Goal: Task Accomplishment & Management: Check status

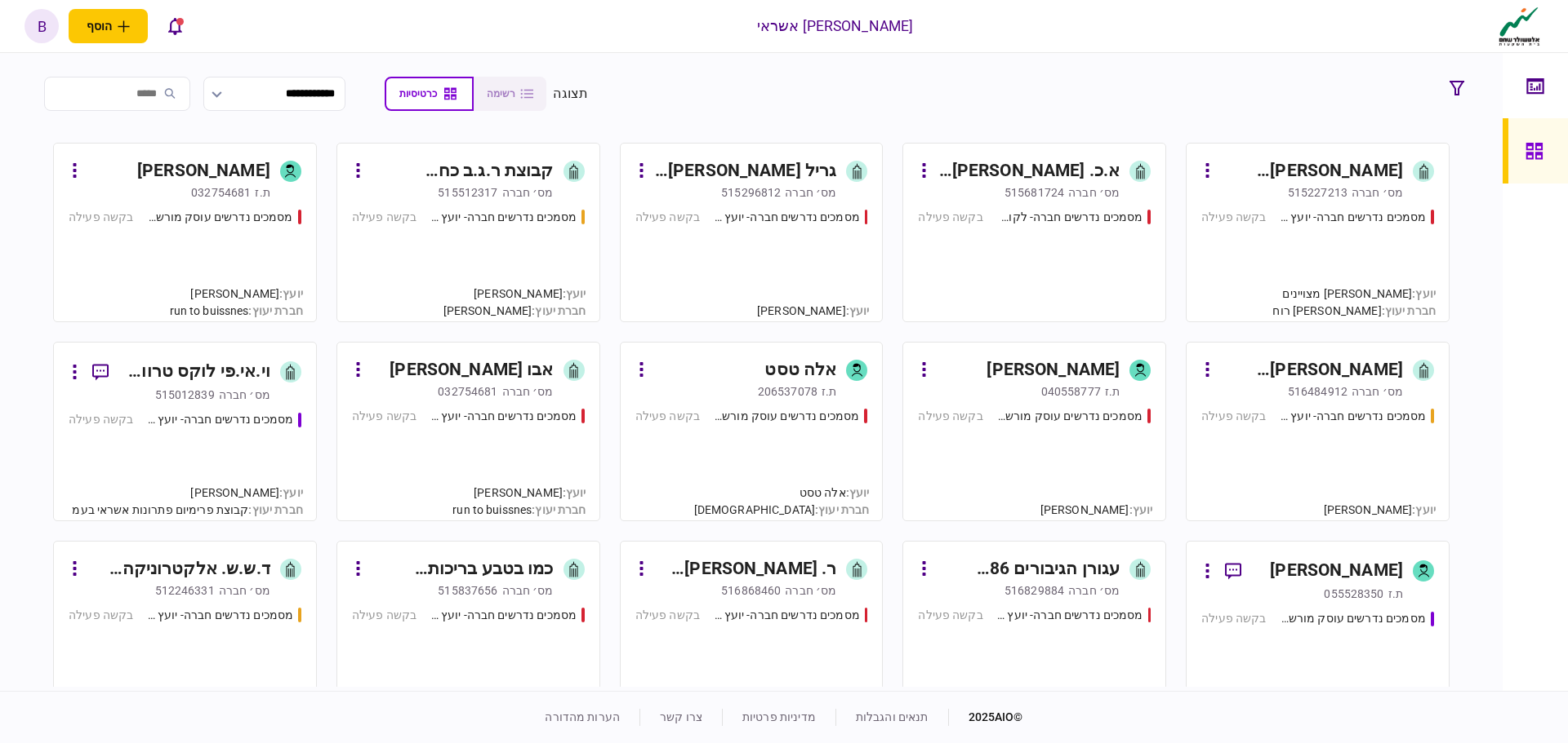
click at [1256, 276] on div "מסמכים נדרשים חברה- יועץ - תהליך חברה בקשה פעילה" at bounding box center [1317, 258] width 233 height 98
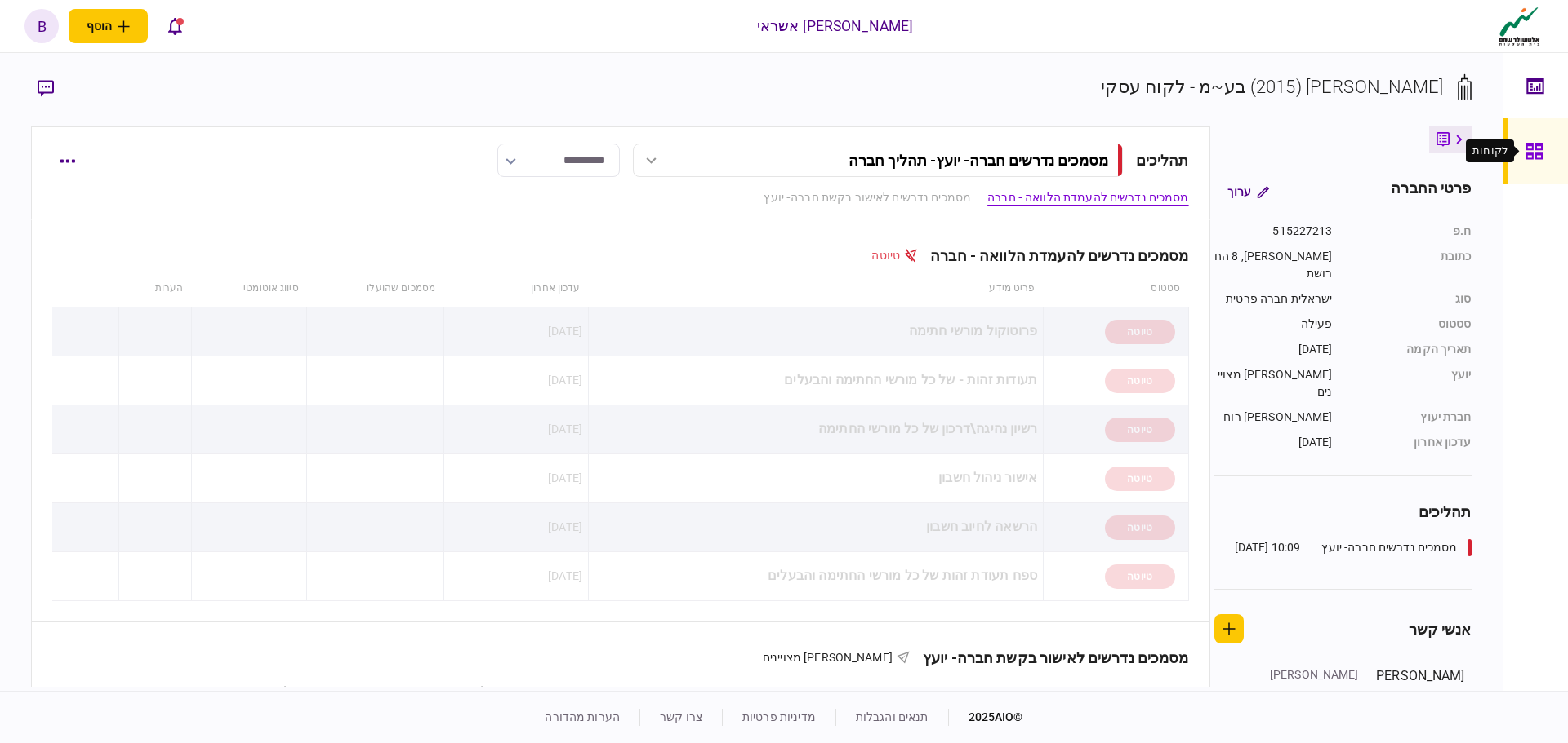
click at [1532, 152] on icon at bounding box center [1533, 151] width 16 height 16
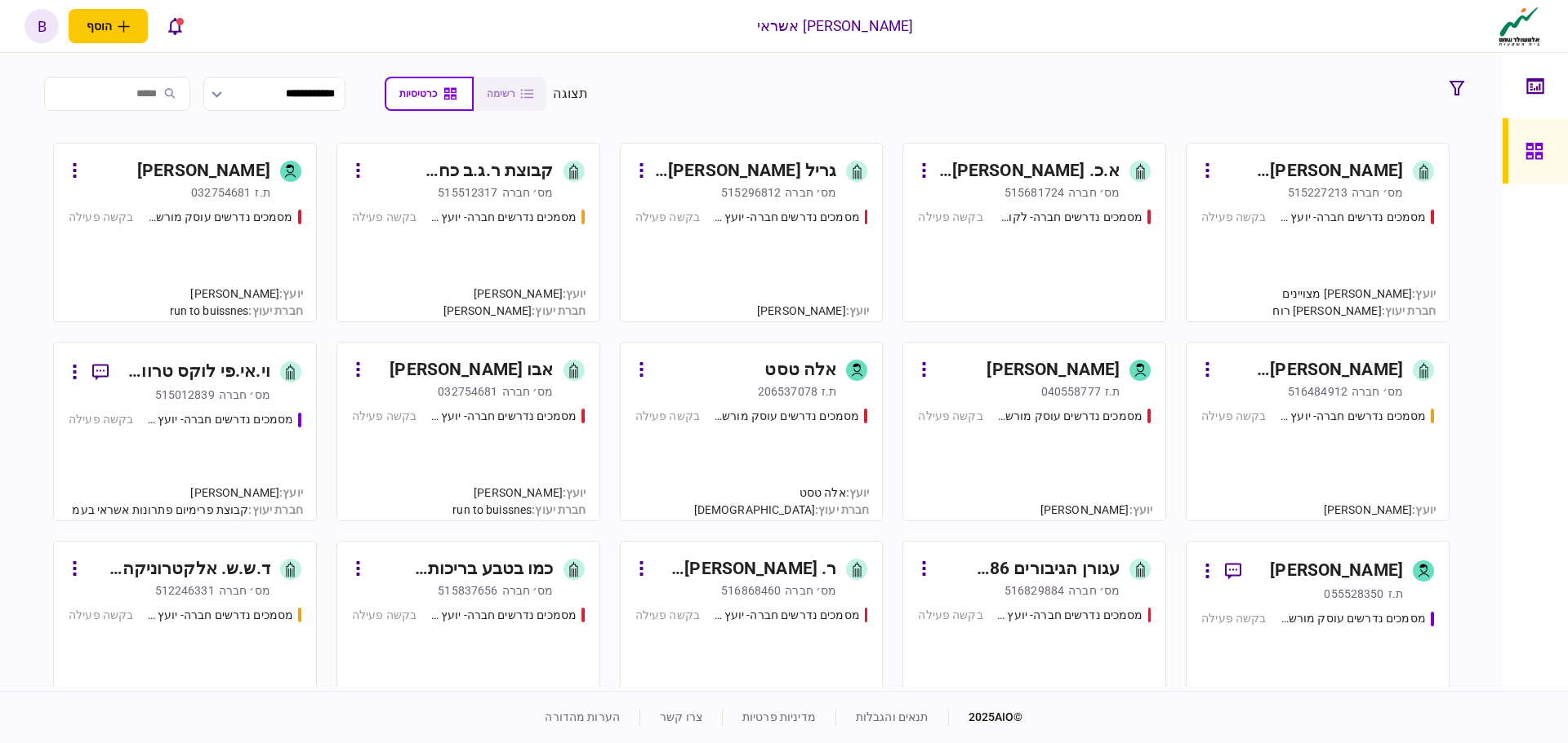
click at [1004, 264] on div "מסמכים נדרשים חברה- לקוח קצה - ישיר בקשה פעילה" at bounding box center [1033, 258] width 233 height 98
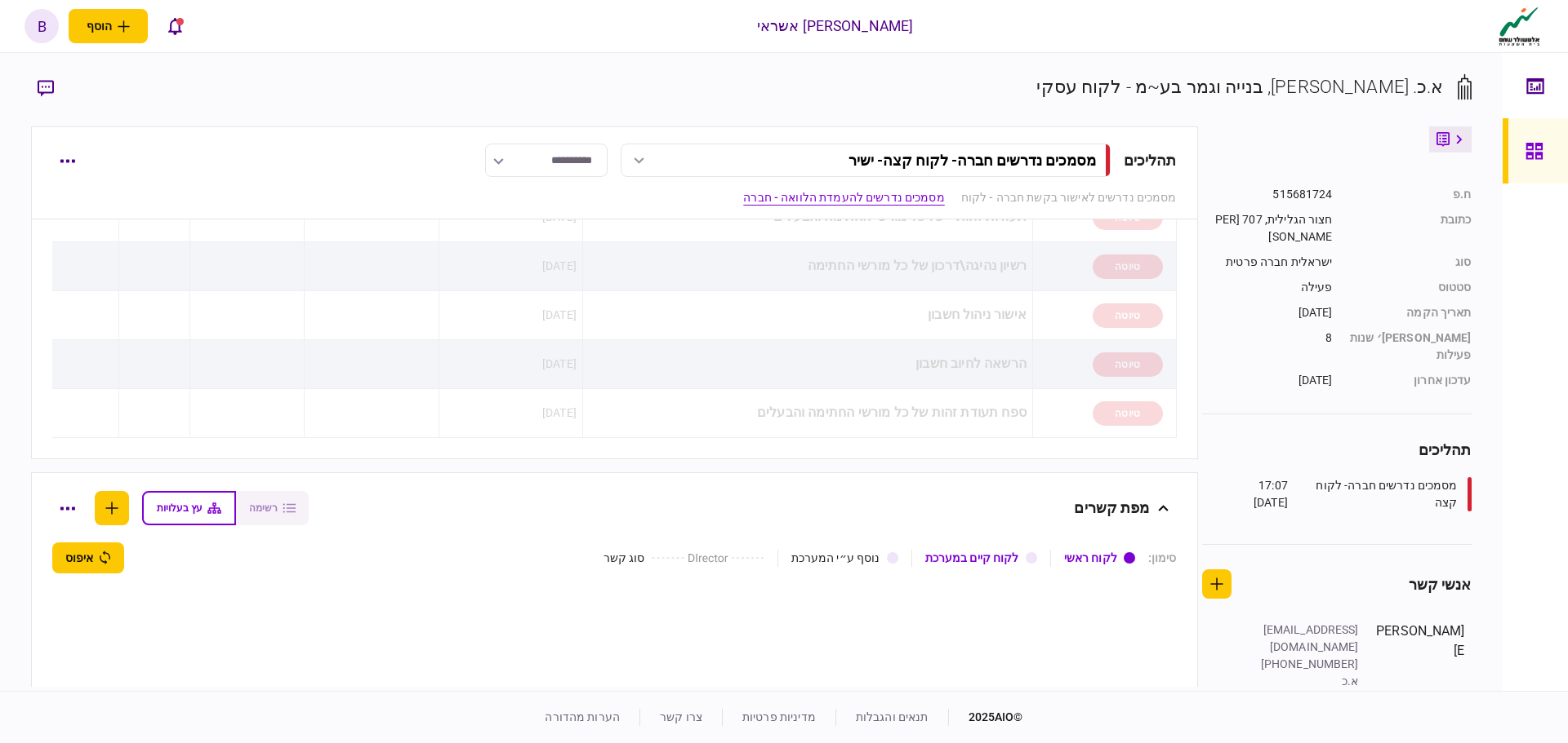
scroll to position [1061, 0]
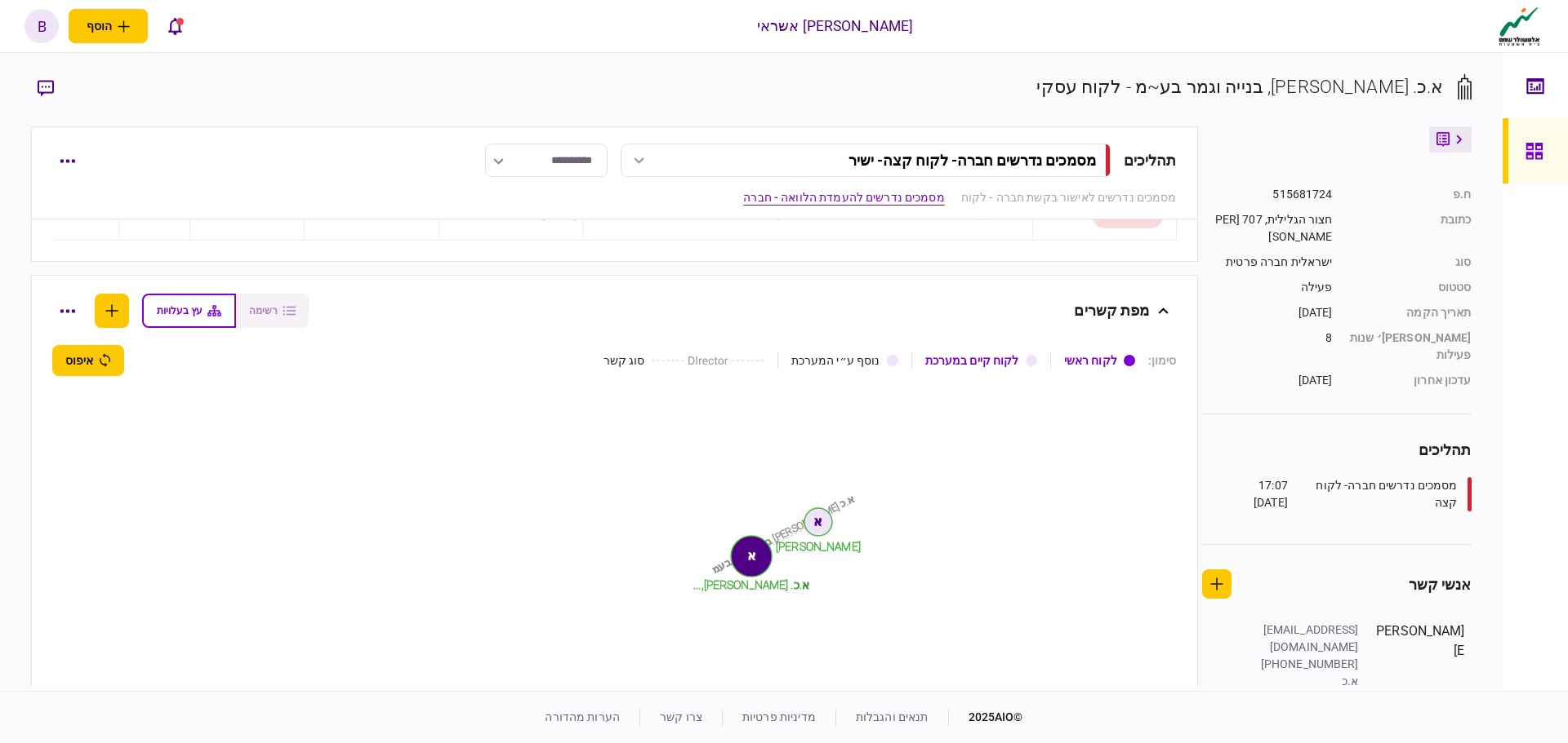
click at [1535, 154] on icon at bounding box center [1533, 151] width 16 height 16
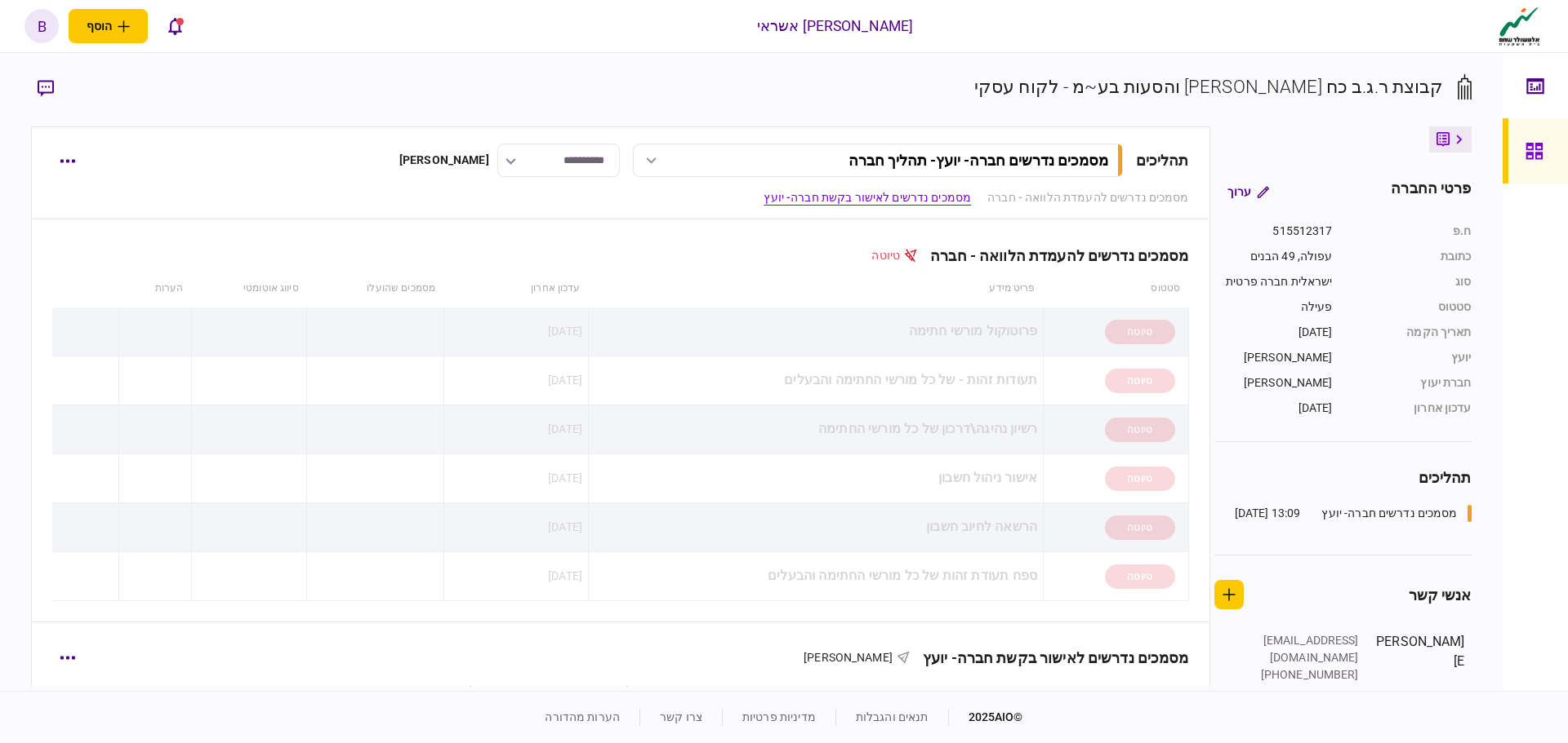
scroll to position [408, 0]
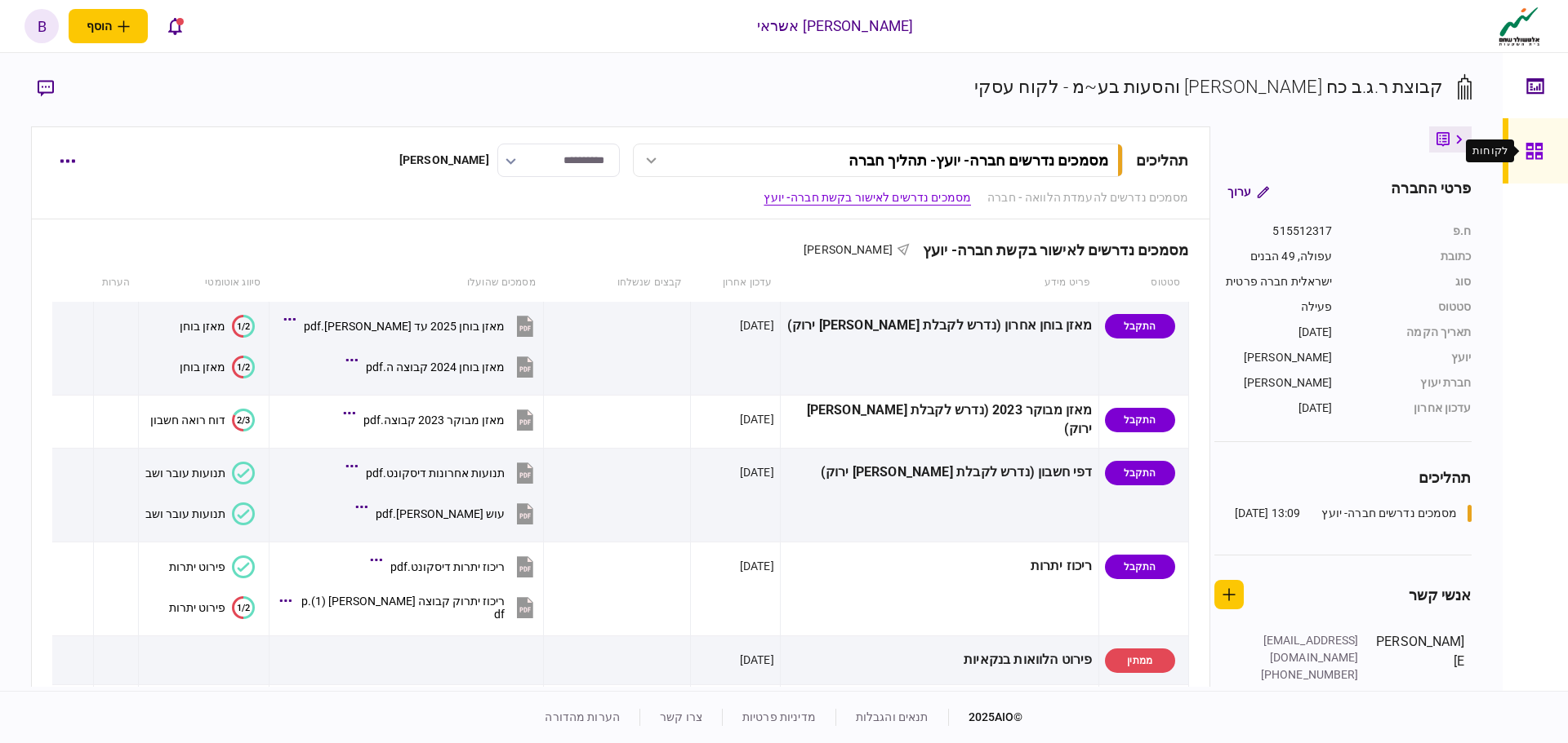
click at [1542, 148] on icon at bounding box center [1533, 151] width 16 height 16
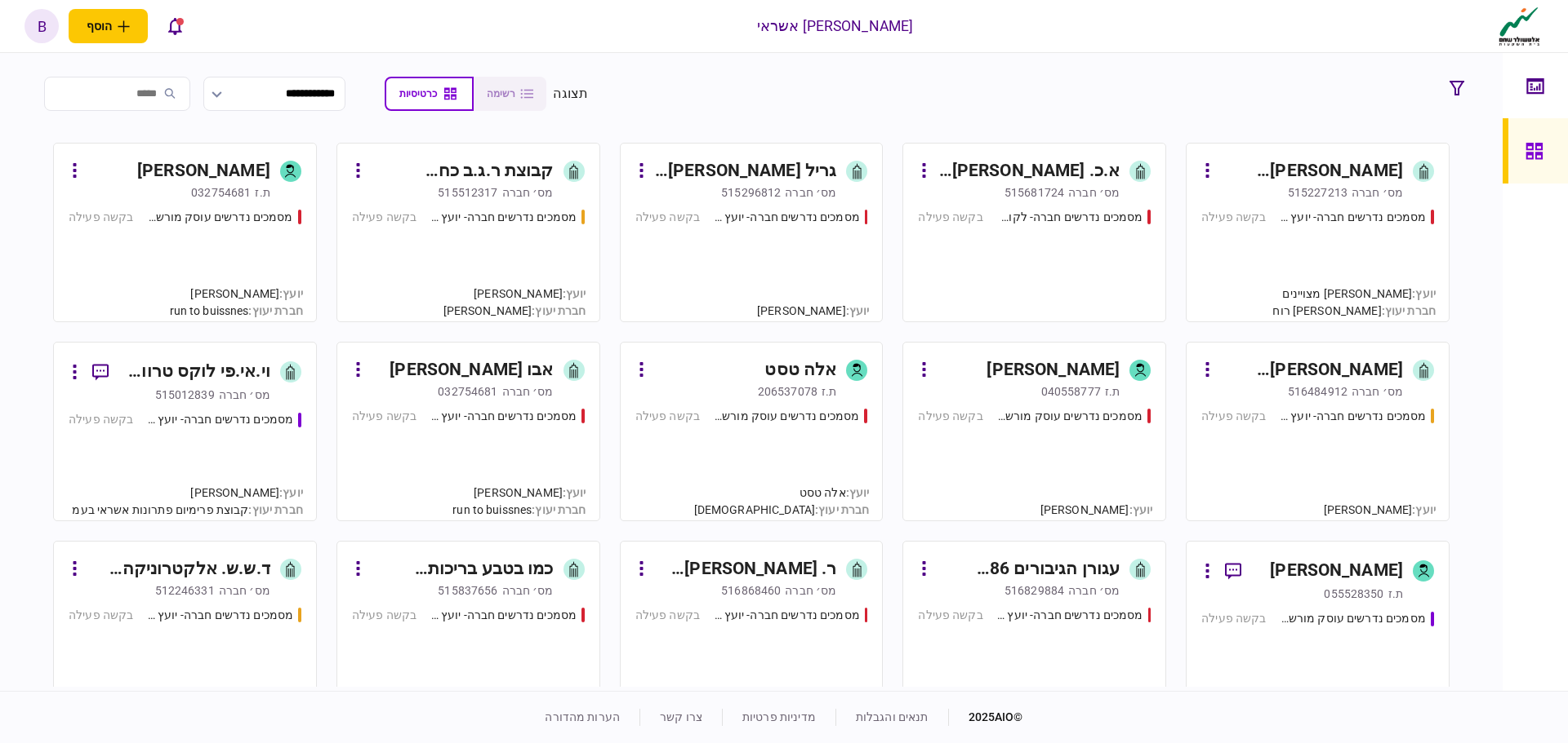
click at [987, 481] on div "מסמכים נדרשים עוסק מורשה - יועץ בקשה פעילה" at bounding box center [1033, 458] width 233 height 98
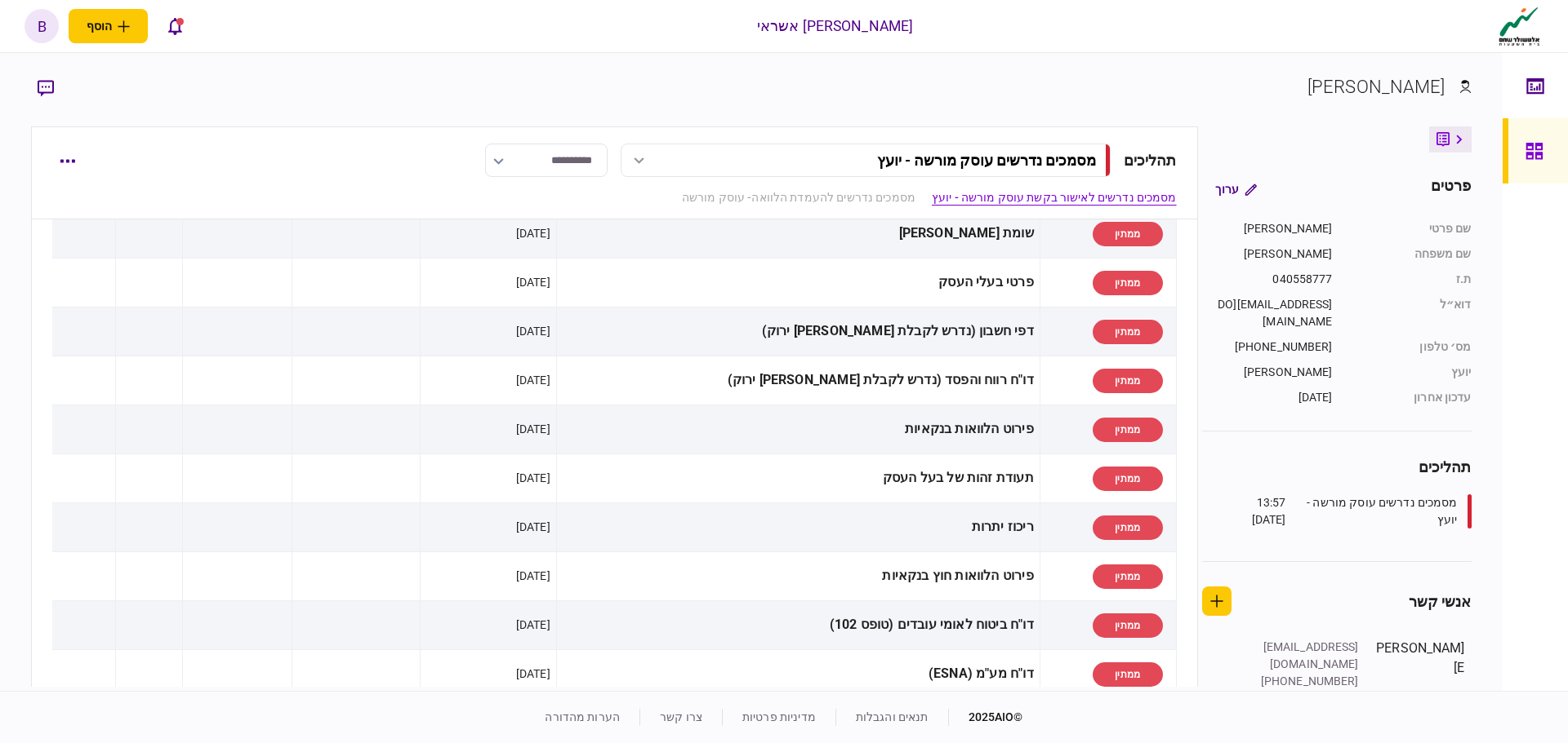
scroll to position [245, 0]
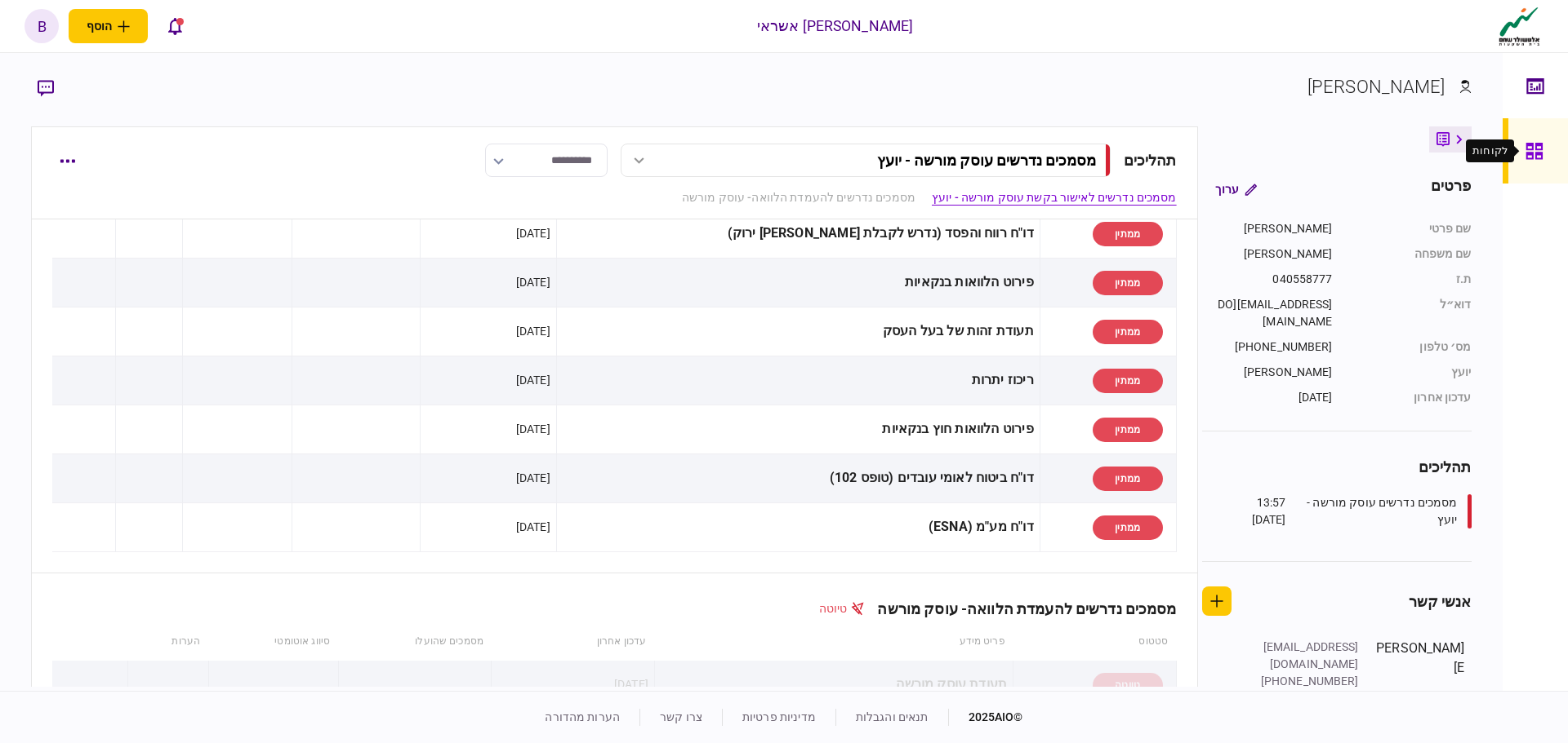
click at [1545, 159] on div at bounding box center [1538, 151] width 26 height 66
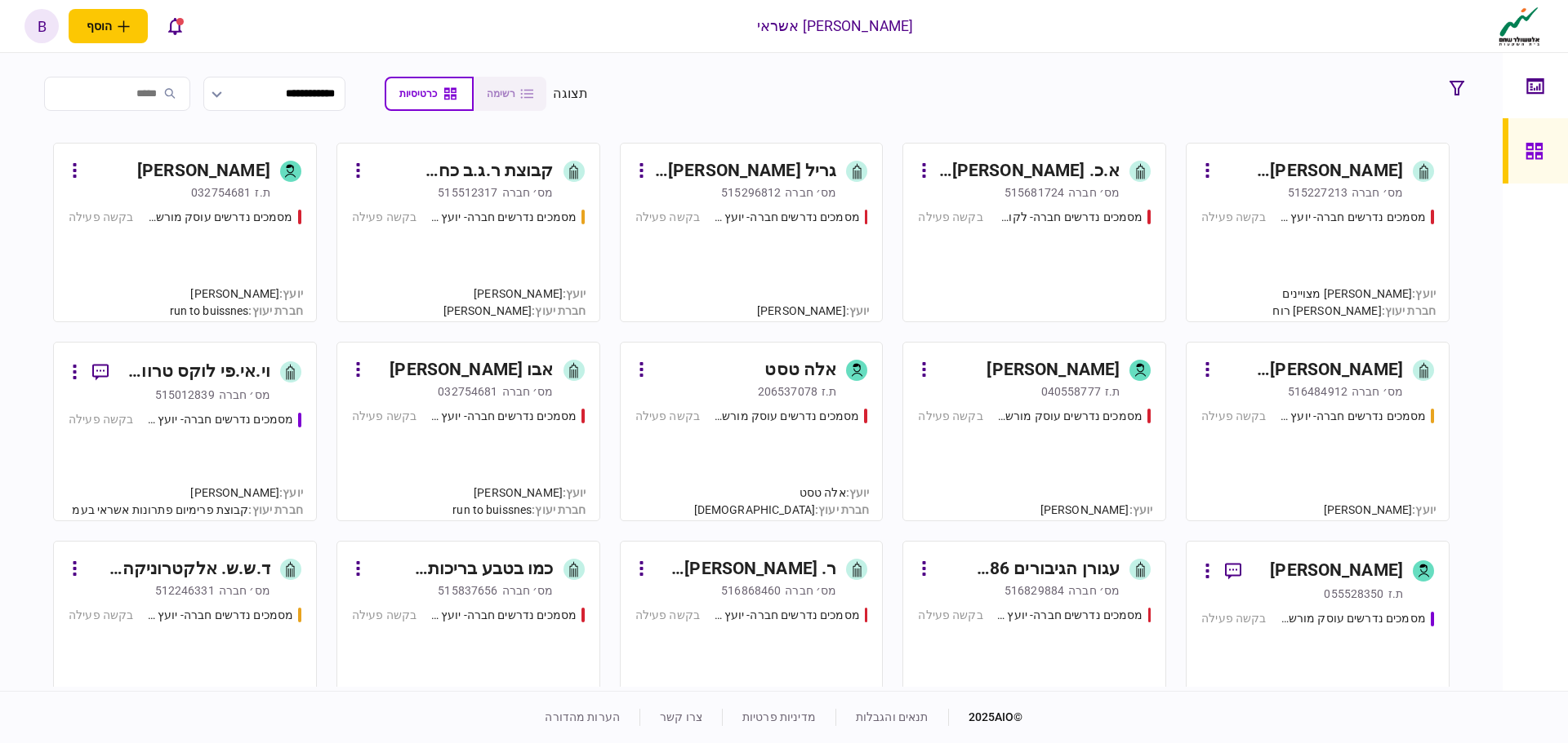
click at [1356, 470] on div "מסמכים נדרשים חברה- יועץ - תהליך חברה בקשה פעילה" at bounding box center [1317, 458] width 233 height 98
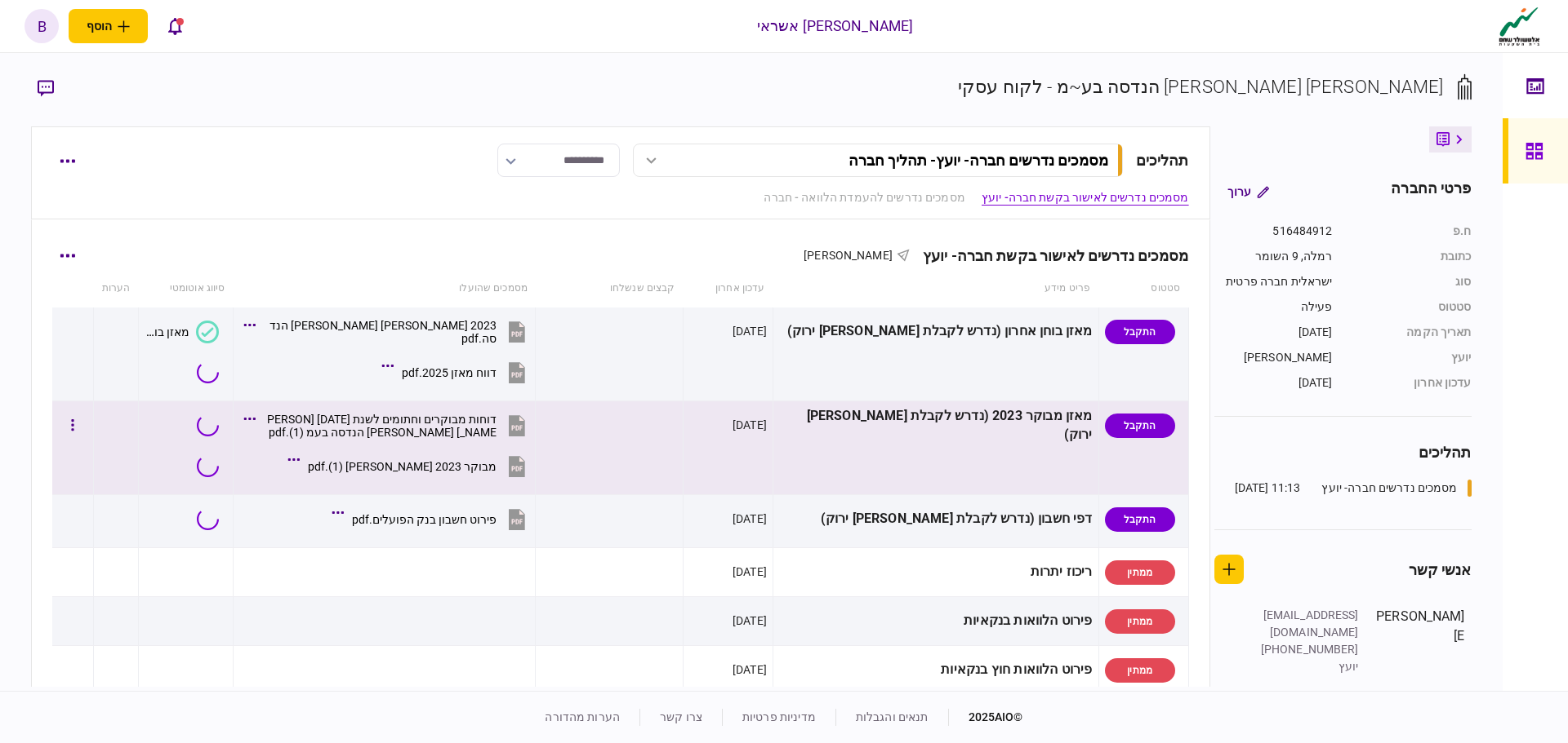
scroll to position [82, 0]
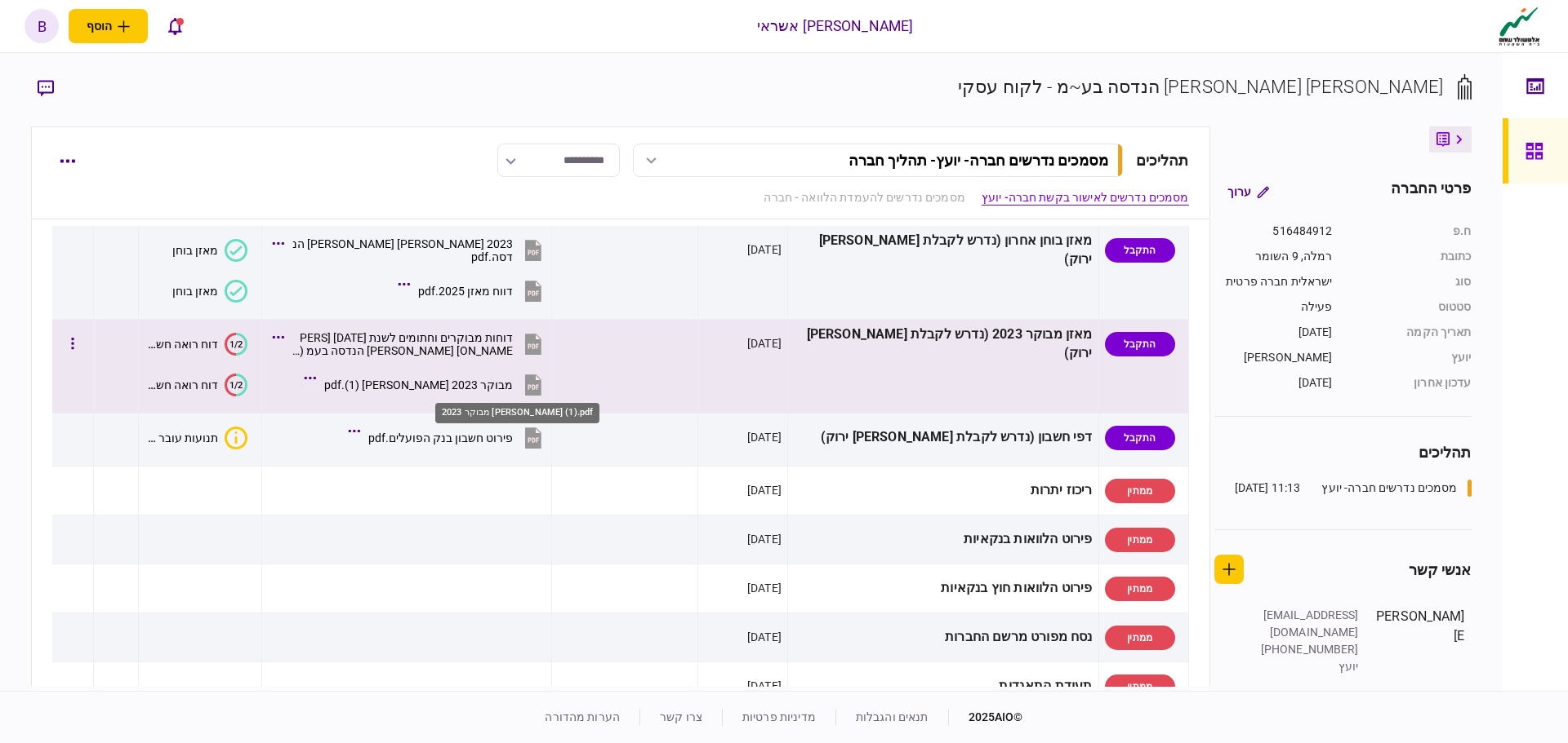
click at [513, 390] on div "מבוקר 2023 אמסיס (1).pdf" at bounding box center [418, 385] width 189 height 13
